Goal: Check status: Check status

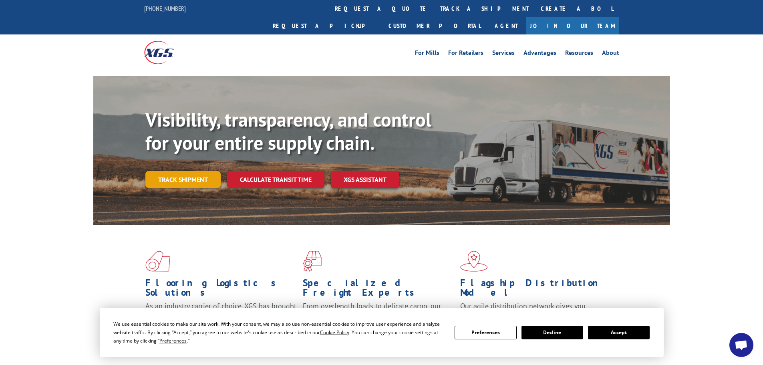
click at [181, 171] on link "Track shipment" at bounding box center [182, 179] width 75 height 17
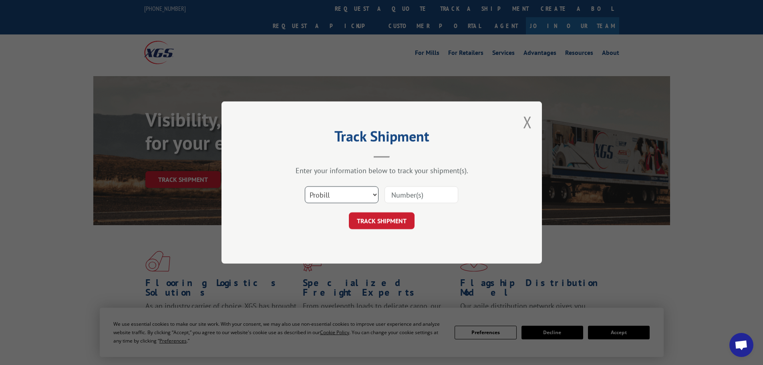
drag, startPoint x: 374, startPoint y: 196, endPoint x: 362, endPoint y: 202, distance: 13.8
click at [374, 196] on select "Select category... Probill BOL PO" at bounding box center [342, 194] width 74 height 17
select select "bol"
click at [305, 186] on select "Select category... Probill BOL PO" at bounding box center [342, 194] width 74 height 17
click at [395, 197] on input at bounding box center [422, 194] width 74 height 17
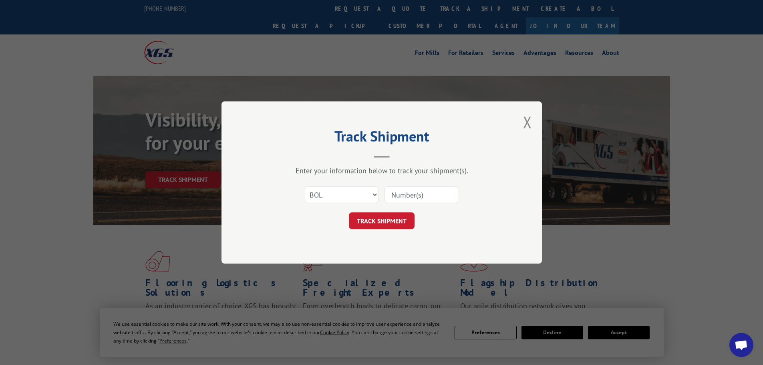
paste input "6100052345"
type input "6100052345"
click at [393, 216] on button "TRACK SHIPMENT" at bounding box center [382, 220] width 66 height 17
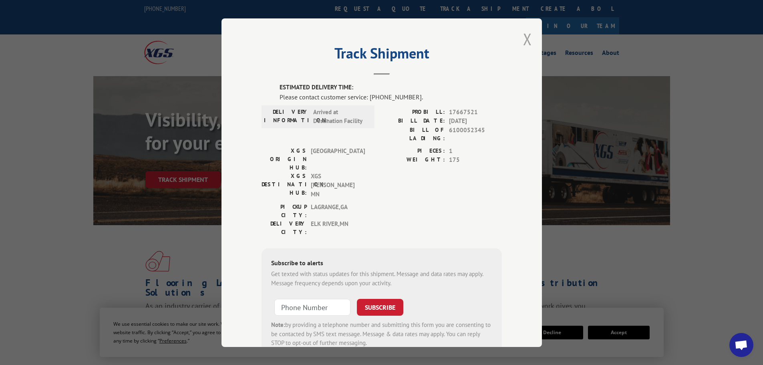
click at [523, 40] on button "Close modal" at bounding box center [527, 38] width 9 height 21
